Goal: Information Seeking & Learning: Learn about a topic

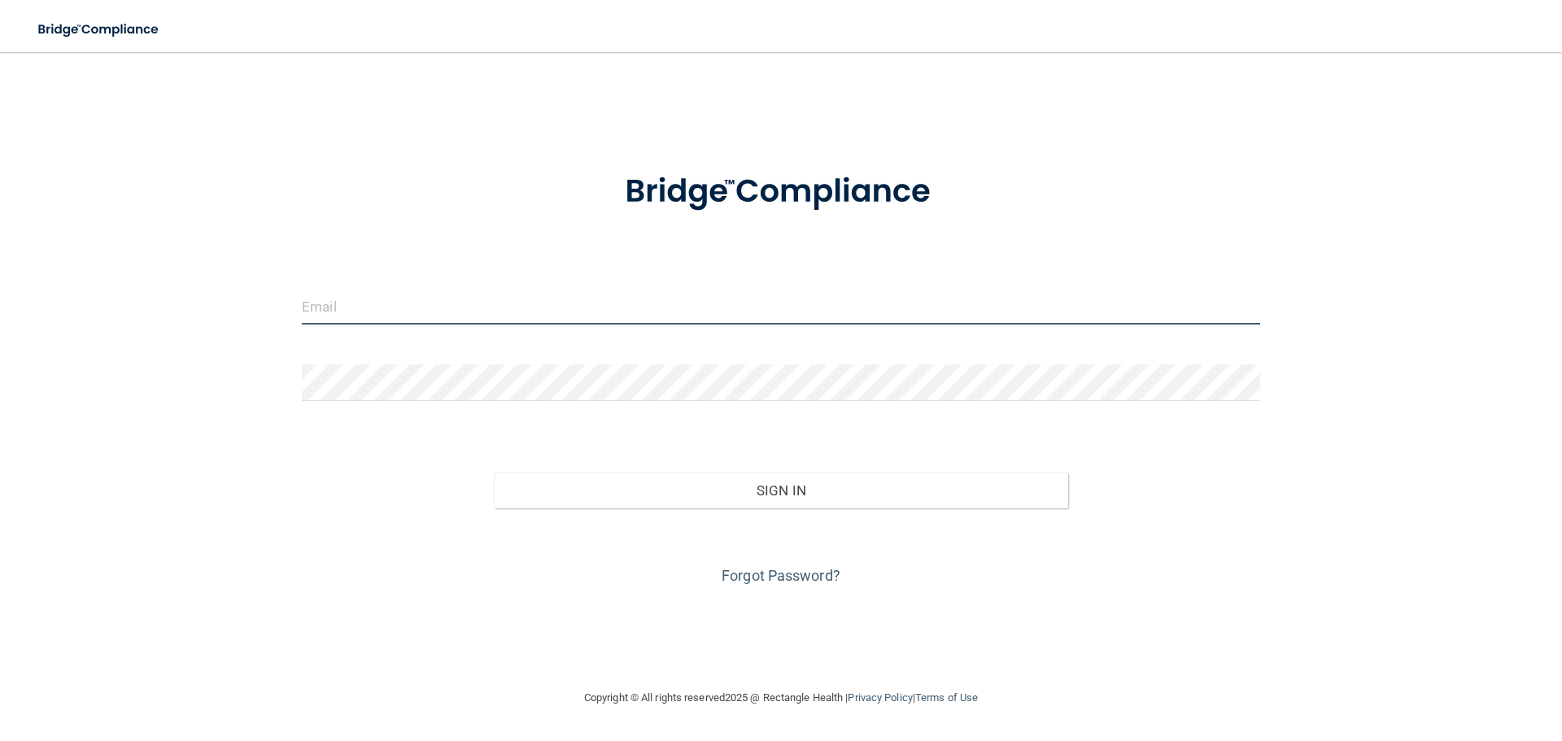
click at [392, 310] on input "email" at bounding box center [781, 306] width 959 height 37
type input "[EMAIL_ADDRESS][DOMAIN_NAME]"
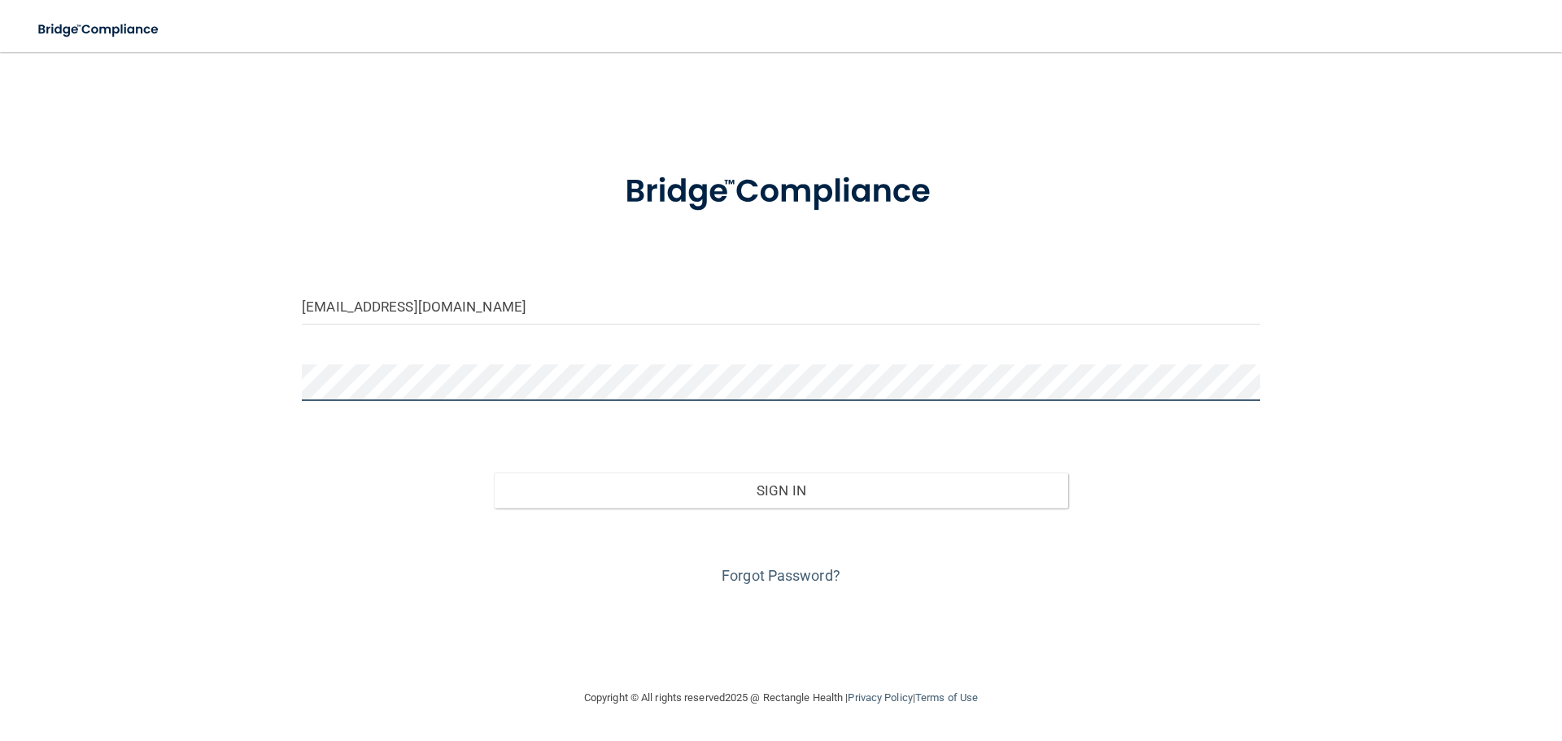
click at [494, 473] on button "Sign In" at bounding box center [781, 491] width 575 height 36
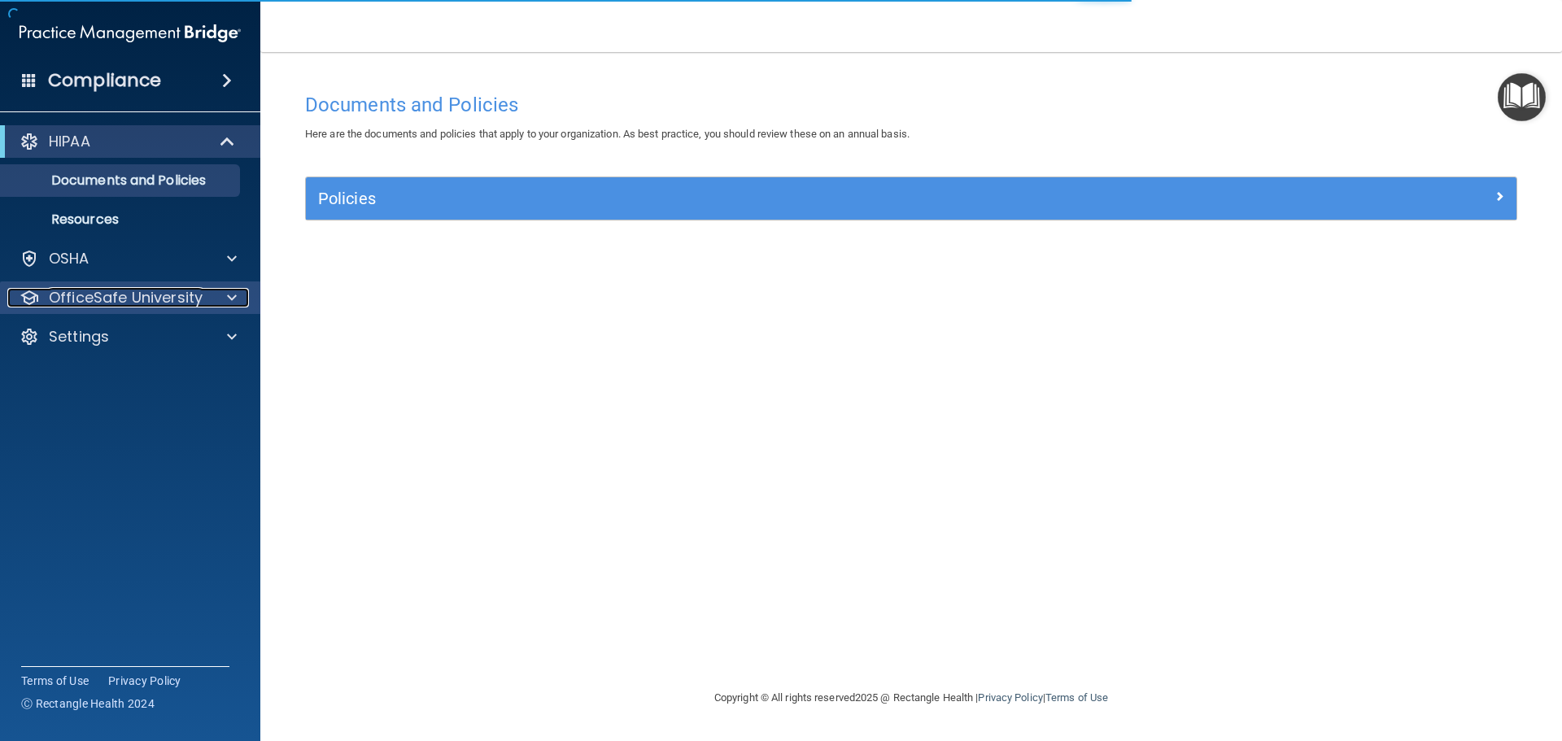
click at [127, 295] on p "OfficeSafe University" at bounding box center [126, 298] width 154 height 20
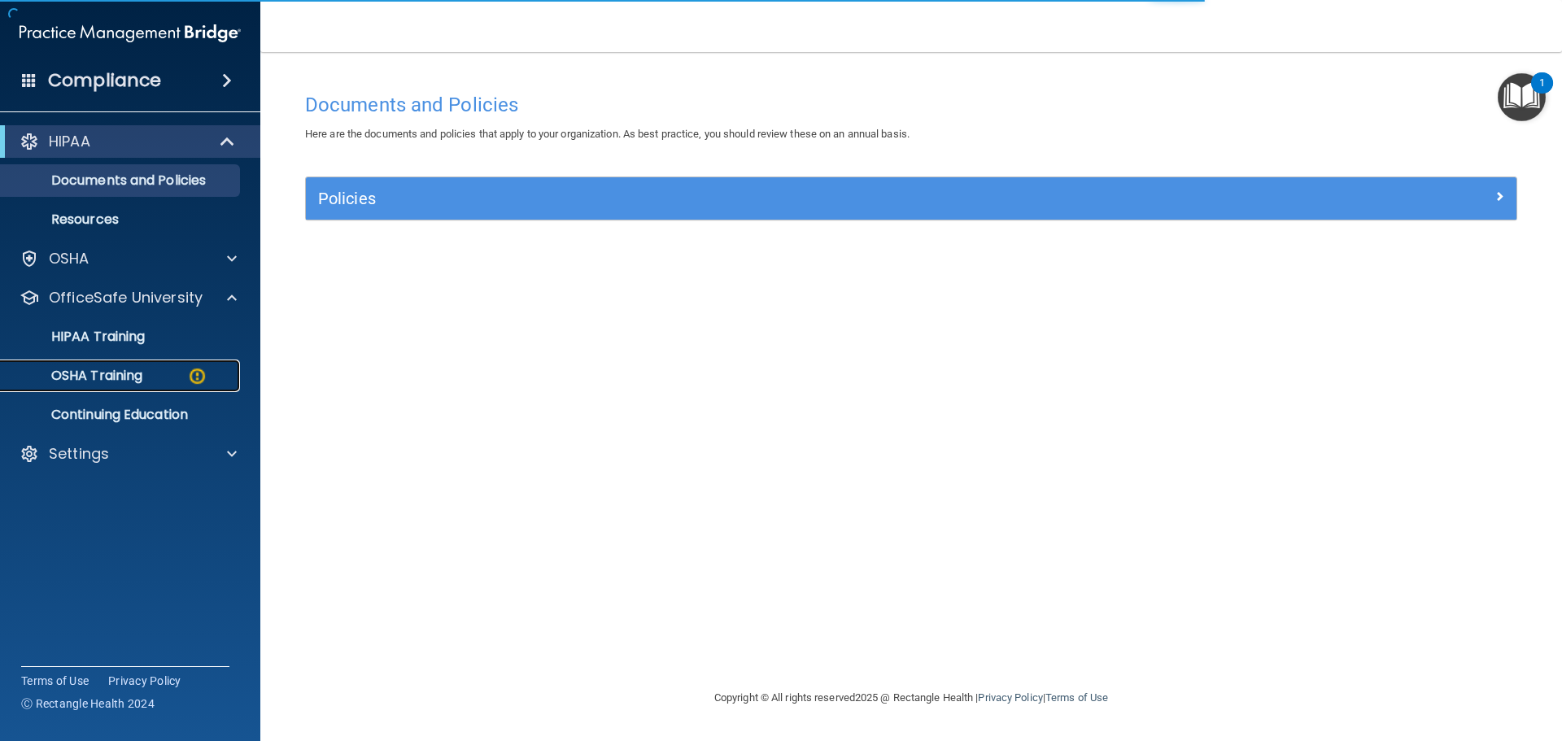
click at [103, 369] on p "OSHA Training" at bounding box center [77, 376] width 132 height 16
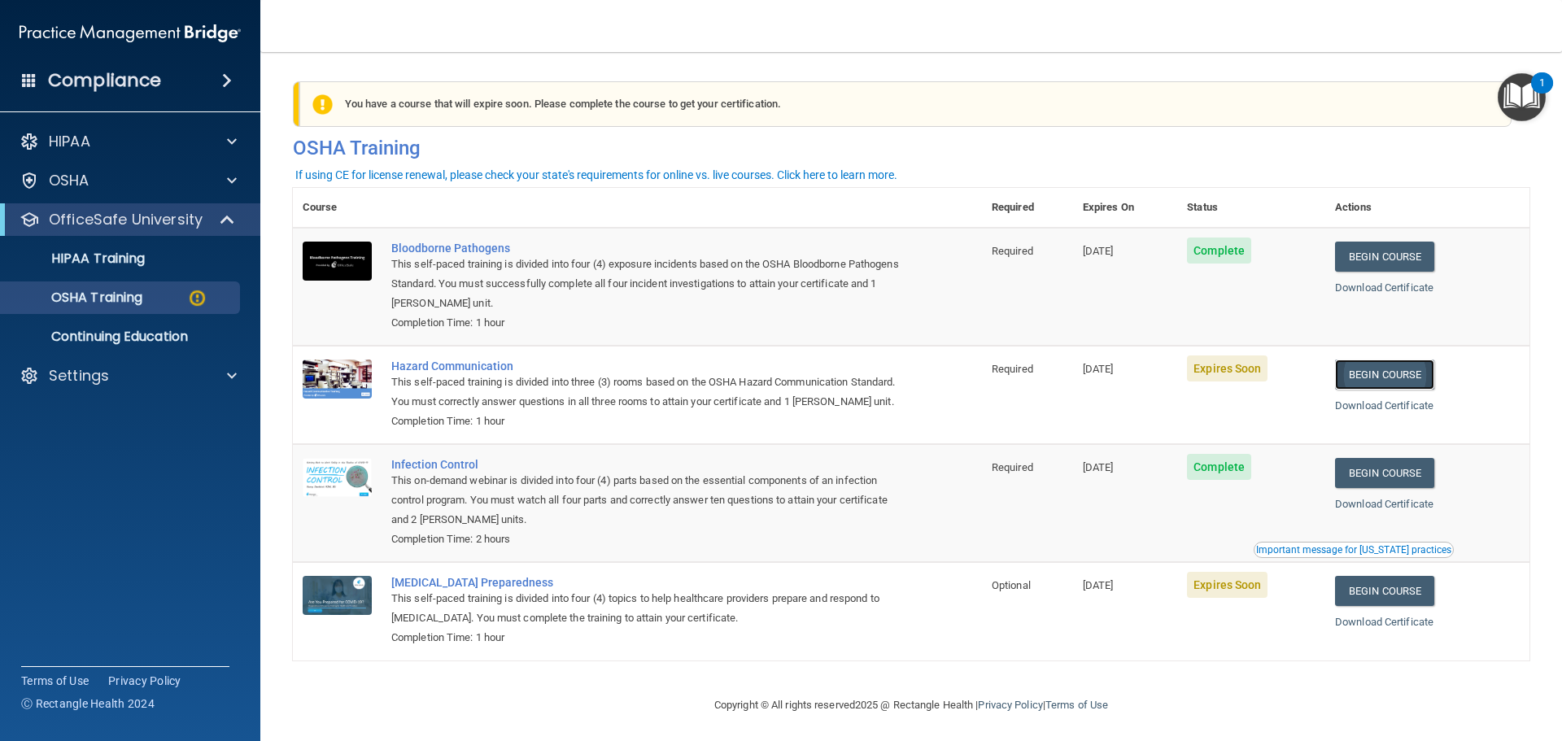
click at [1395, 375] on link "Begin Course" at bounding box center [1384, 375] width 99 height 30
click at [76, 387] on div "Settings" at bounding box center [130, 376] width 261 height 33
click at [72, 379] on p "Settings" at bounding box center [79, 376] width 60 height 20
click at [78, 452] on p "Sign Out" at bounding box center [122, 454] width 222 height 16
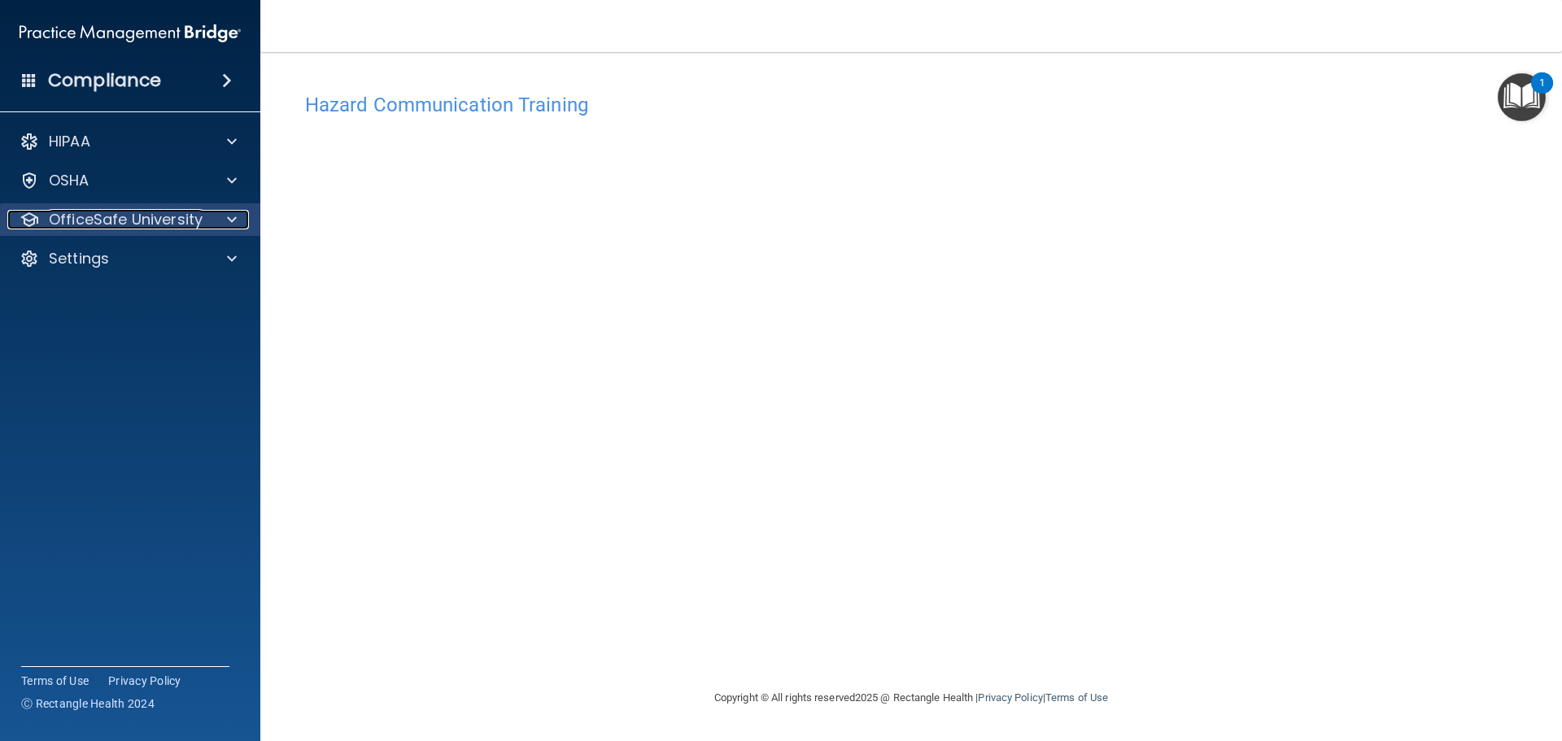
click at [82, 218] on p "OfficeSafe University" at bounding box center [126, 220] width 154 height 20
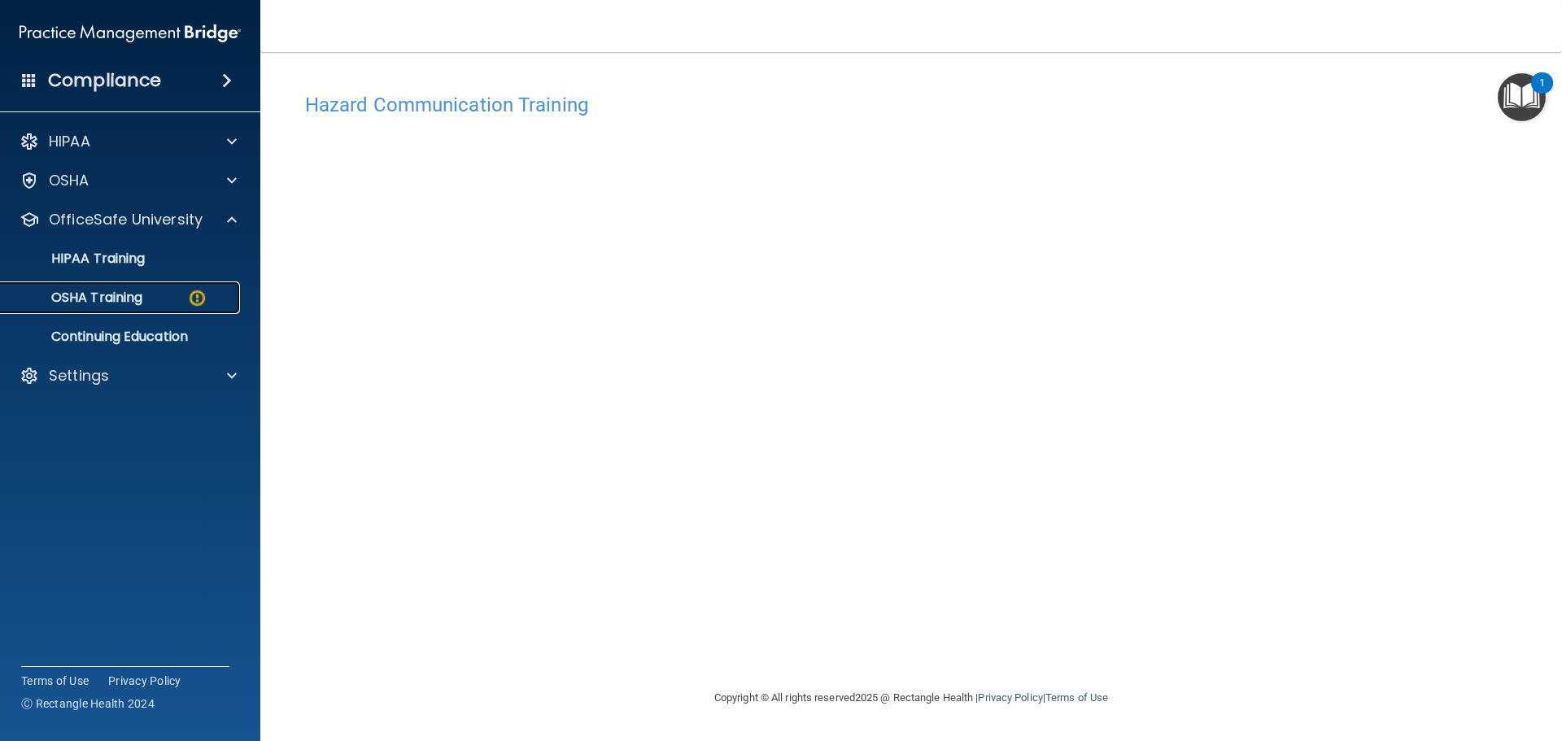
click at [85, 286] on link "OSHA Training" at bounding box center [112, 298] width 256 height 33
